Goal: Navigation & Orientation: Go to known website

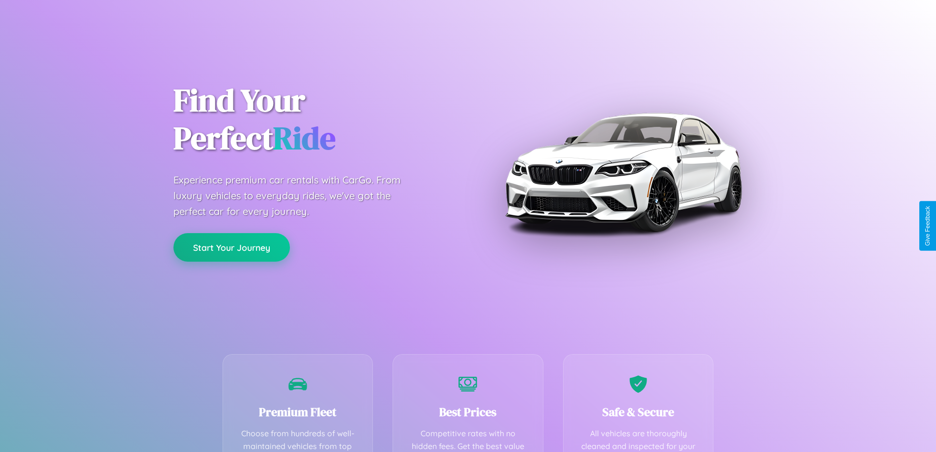
click at [231, 248] on button "Start Your Journey" at bounding box center [231, 247] width 116 height 29
click at [231, 247] on button "Start Your Journey" at bounding box center [231, 247] width 116 height 29
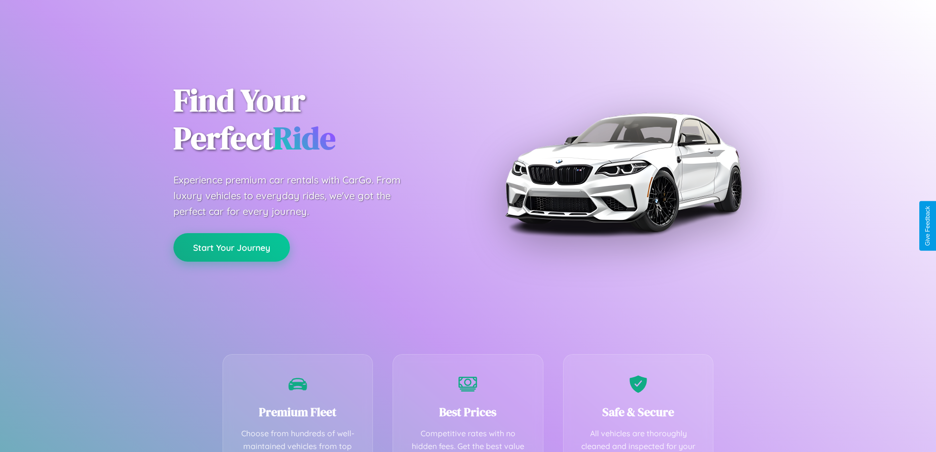
click at [231, 247] on button "Start Your Journey" at bounding box center [231, 247] width 116 height 29
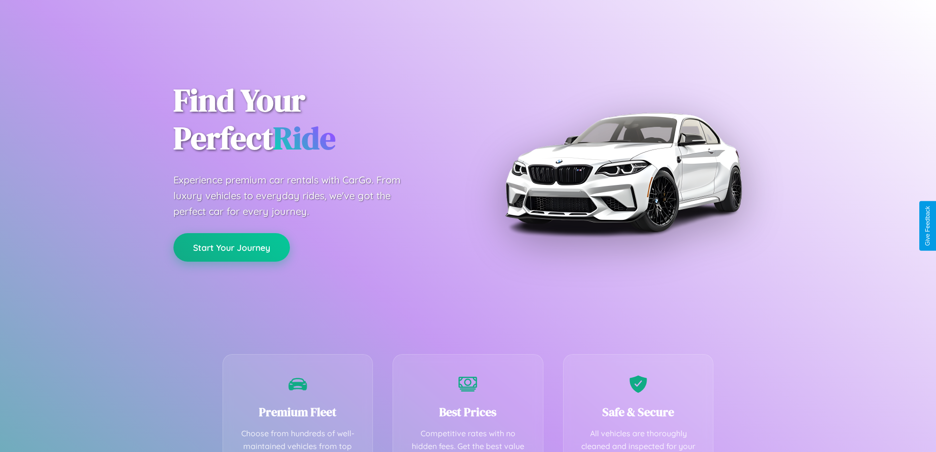
click at [231, 247] on button "Start Your Journey" at bounding box center [231, 247] width 116 height 29
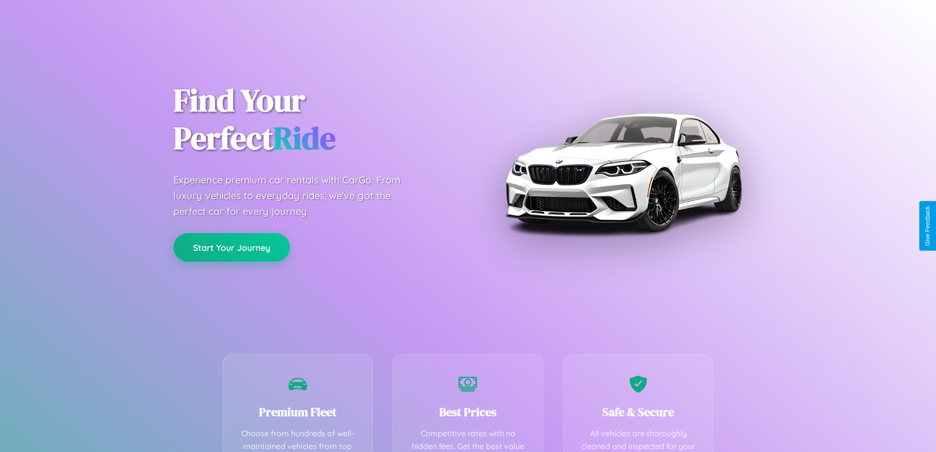
click at [231, 247] on button "Start Your Journey" at bounding box center [231, 247] width 116 height 29
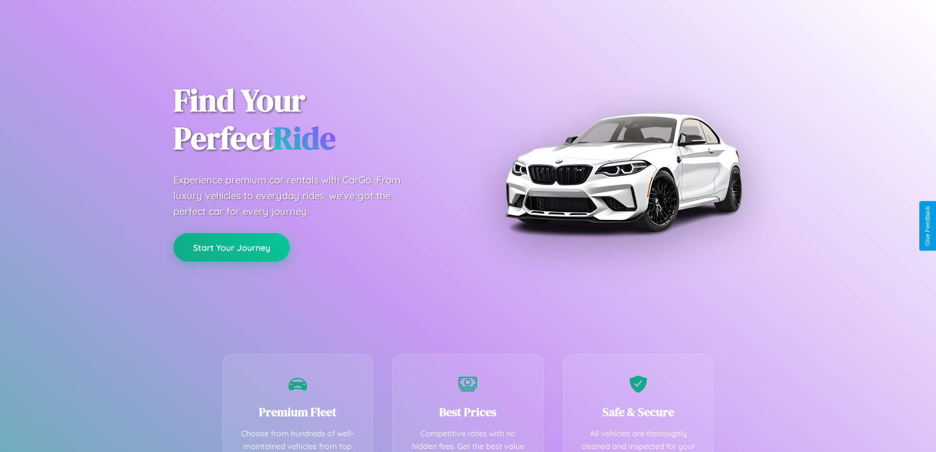
click at [231, 247] on button "Start Your Journey" at bounding box center [231, 247] width 116 height 29
